Goal: Obtain resource: Download file/media

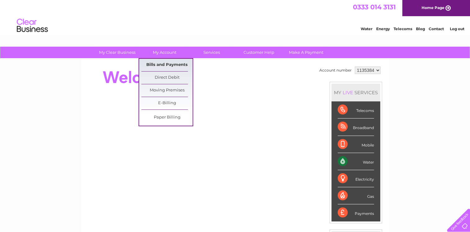
click at [169, 64] on link "Bills and Payments" at bounding box center [166, 65] width 51 height 12
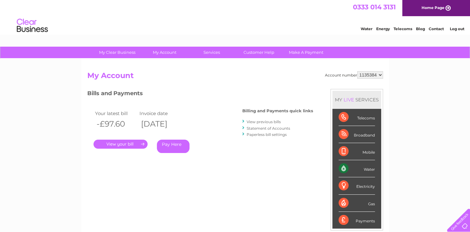
click at [129, 145] on link "." at bounding box center [121, 144] width 54 height 9
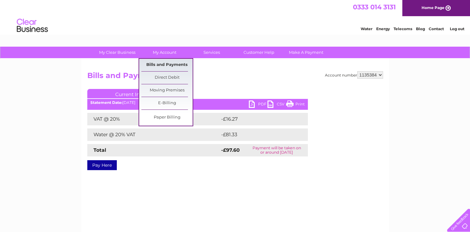
click at [161, 64] on link "Bills and Payments" at bounding box center [166, 65] width 51 height 12
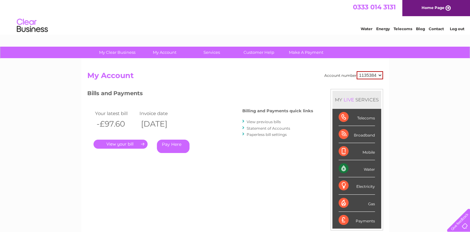
click at [118, 147] on link "." at bounding box center [121, 144] width 54 height 9
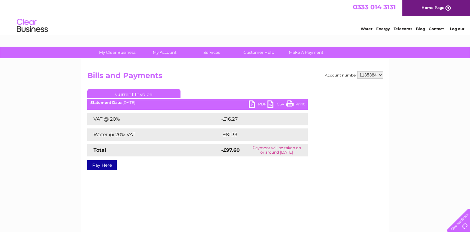
click at [261, 103] on link "PDF" at bounding box center [258, 104] width 19 height 9
